Goal: Download file/media

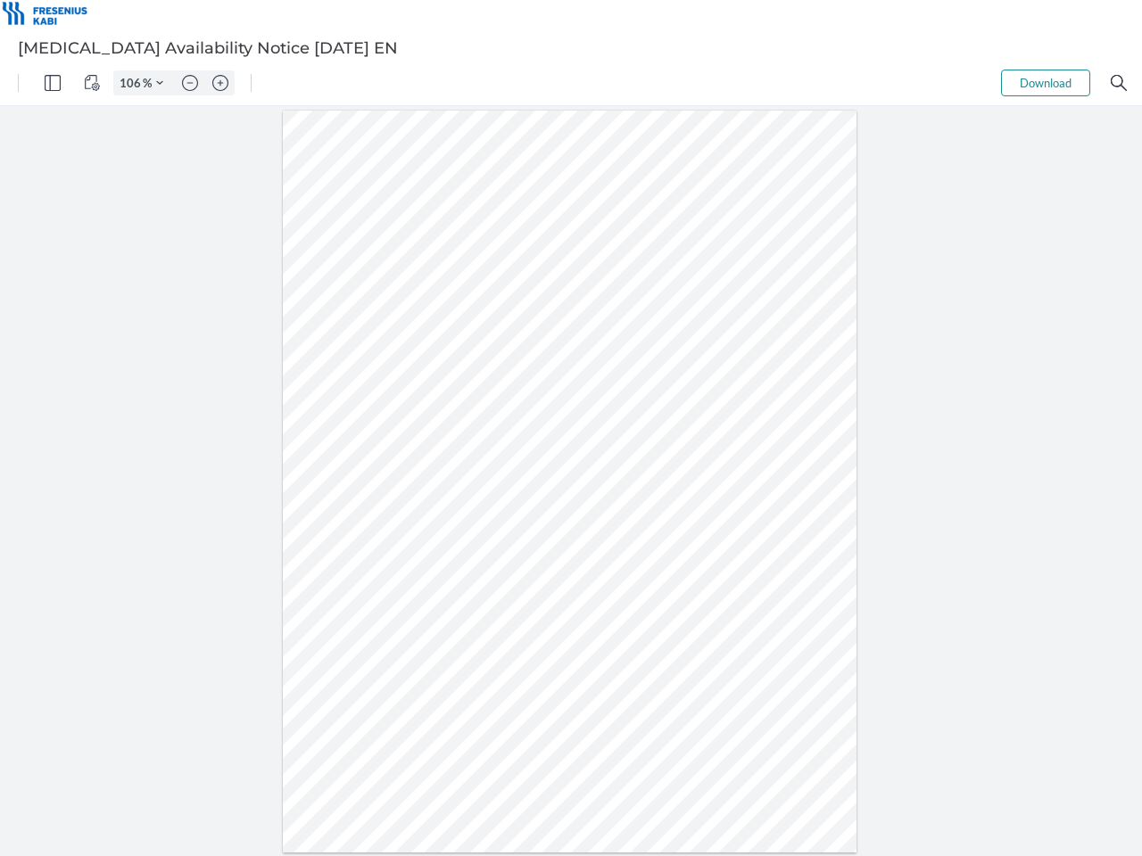
click at [53, 83] on img "Panel" at bounding box center [53, 83] width 16 height 16
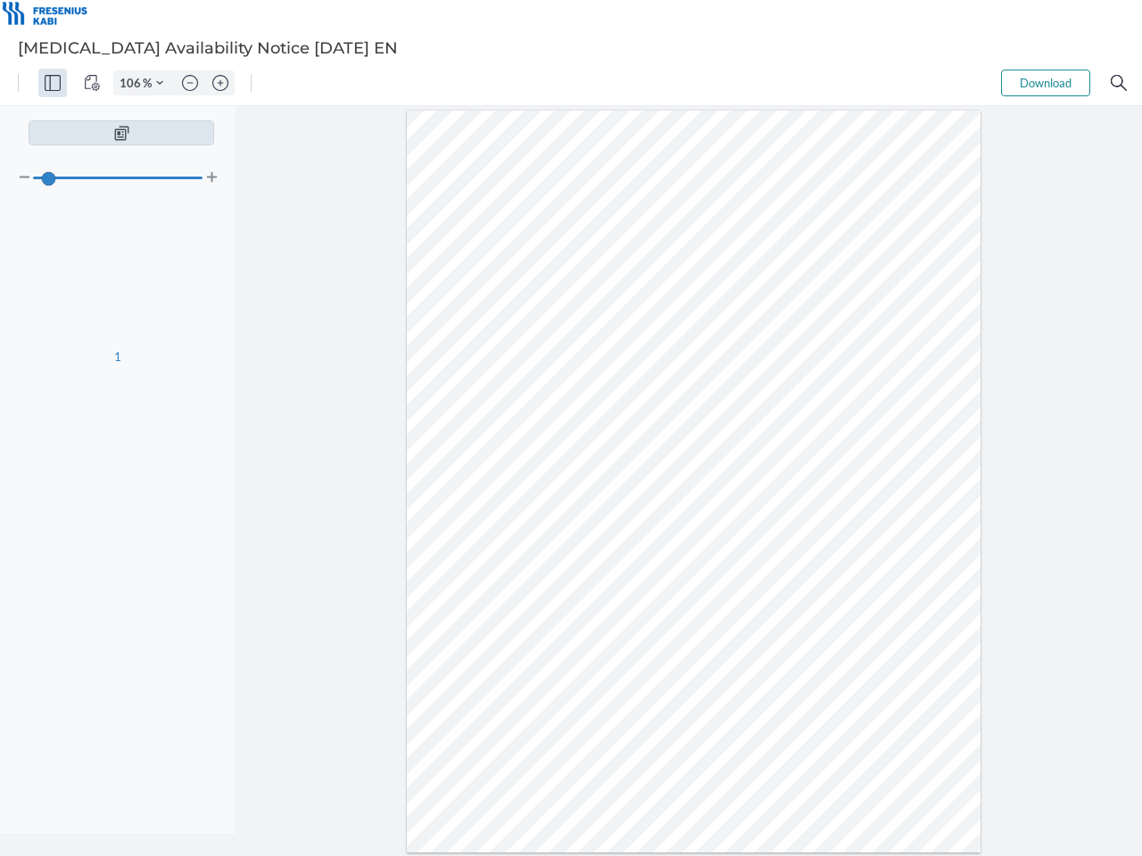
click at [92, 83] on img "View Controls" at bounding box center [92, 83] width 16 height 16
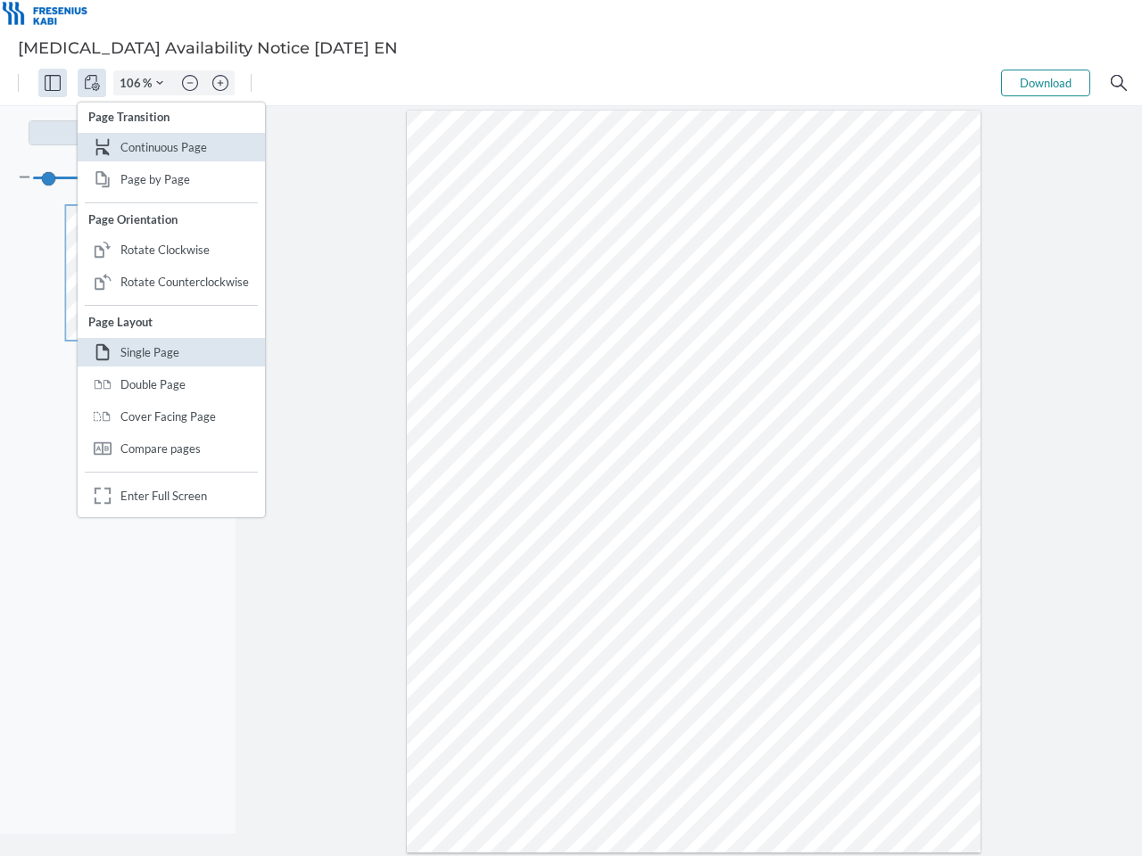
click at [133, 83] on input "106" at bounding box center [128, 83] width 29 height 16
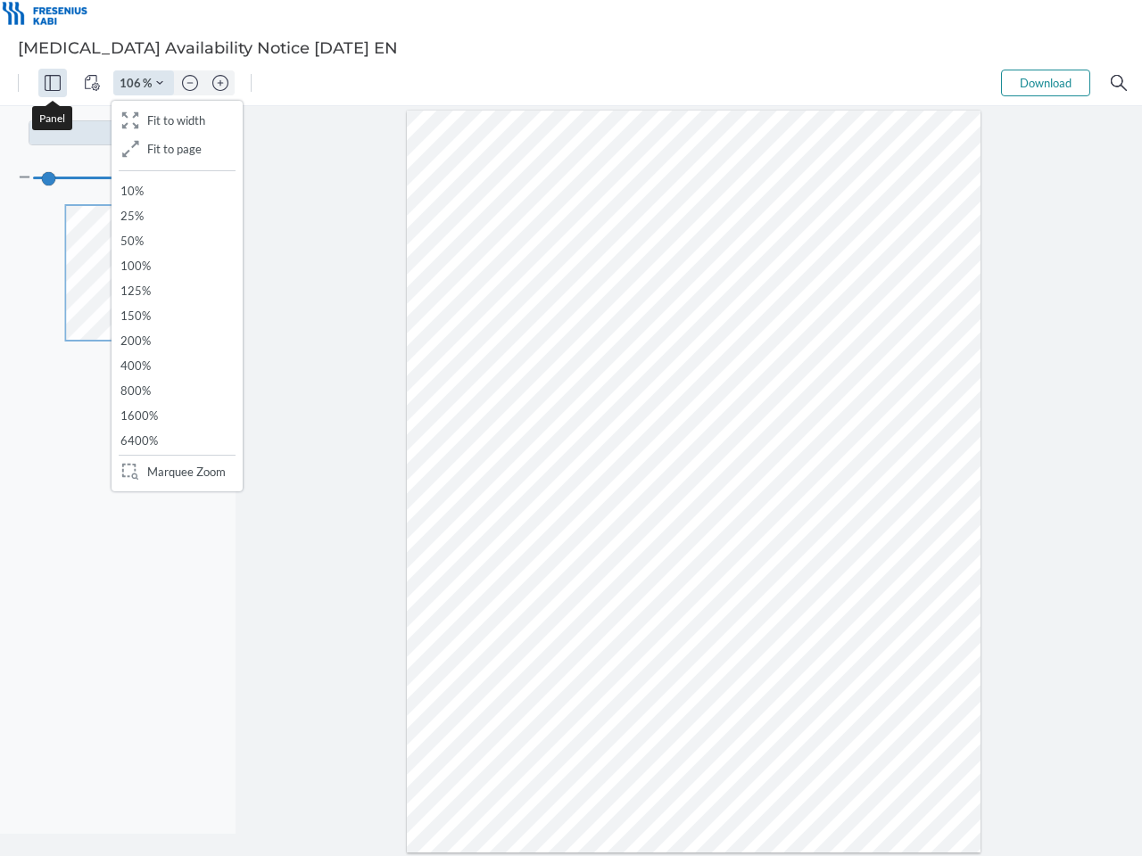
click at [160, 83] on img "Zoom Controls" at bounding box center [159, 82] width 7 height 7
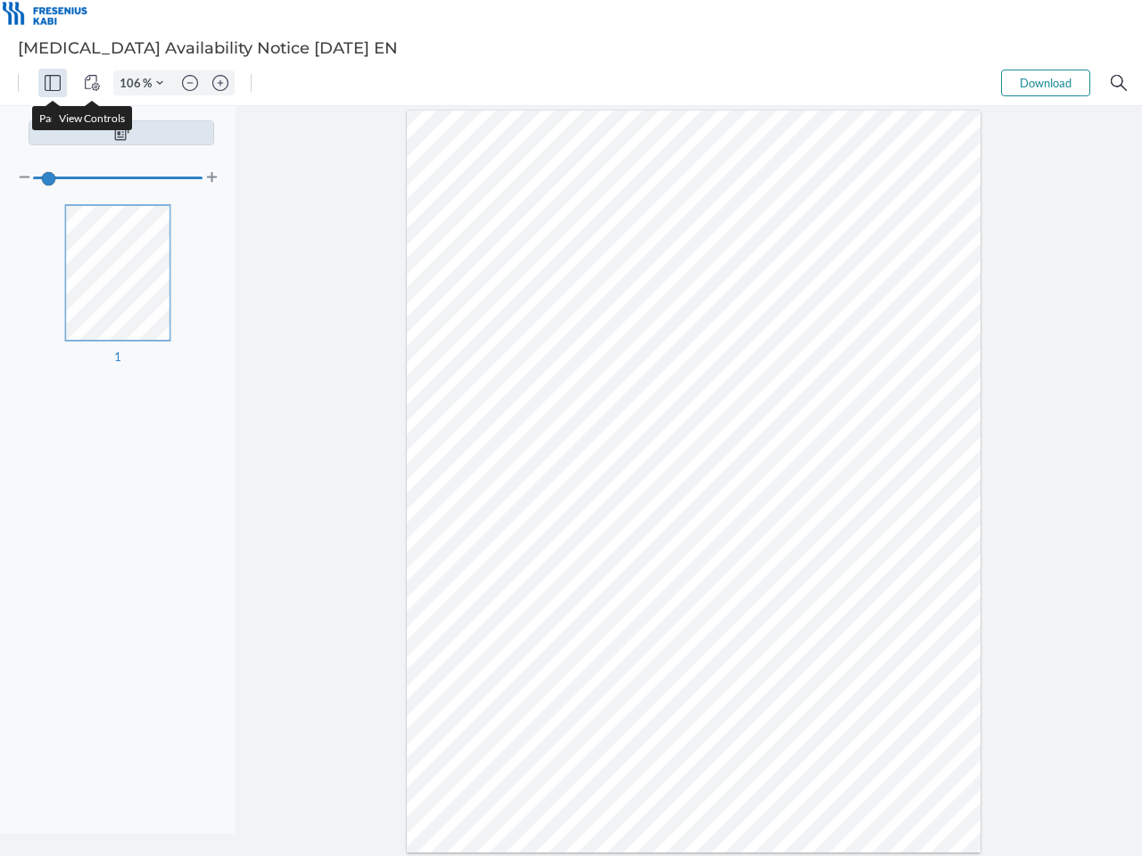
click at [190, 83] on img "Zoom out" at bounding box center [190, 83] width 16 height 16
click at [220, 83] on img "Zoom in" at bounding box center [220, 83] width 16 height 16
type input "106"
click at [1046, 83] on button "Download" at bounding box center [1045, 83] width 89 height 27
click at [1119, 83] on img "Search" at bounding box center [1119, 83] width 16 height 16
